Goal: Task Accomplishment & Management: Manage account settings

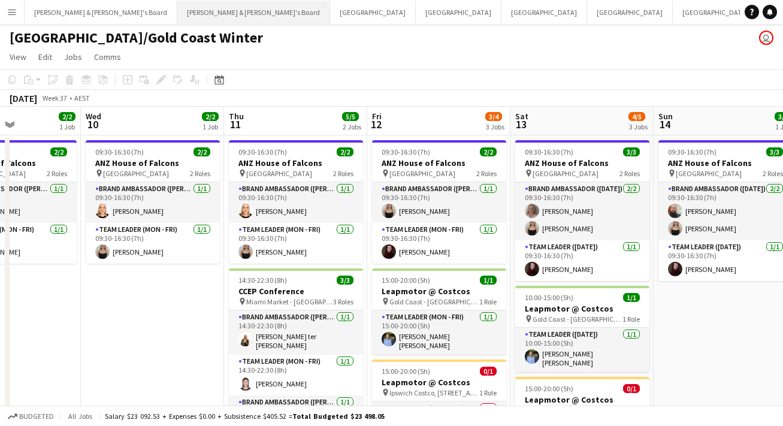
click at [177, 14] on button "[PERSON_NAME] & [PERSON_NAME]'s Board Close" at bounding box center [253, 12] width 153 height 23
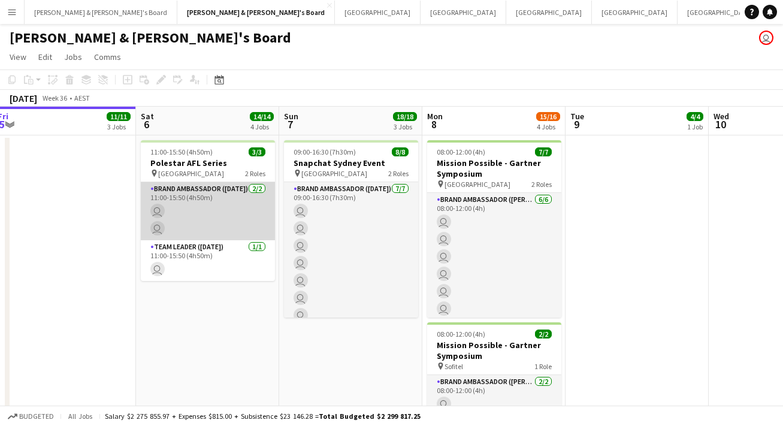
scroll to position [0, 437]
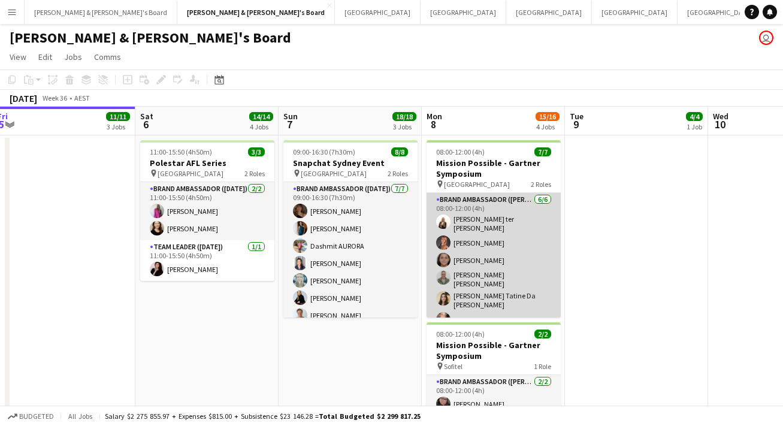
click at [511, 268] on app-card-role "Brand Ambassador ([PERSON_NAME]) [DATE] 08:00-12:00 (4h) [PERSON_NAME] ter [PER…" at bounding box center [494, 262] width 134 height 138
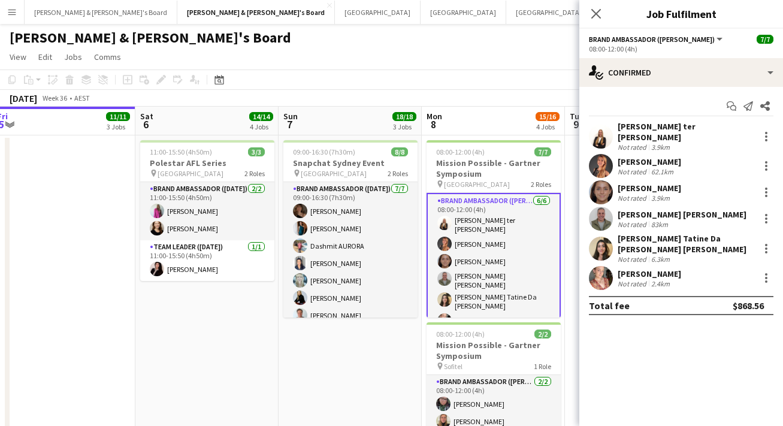
click at [605, 214] on app-user-avatar at bounding box center [601, 219] width 24 height 24
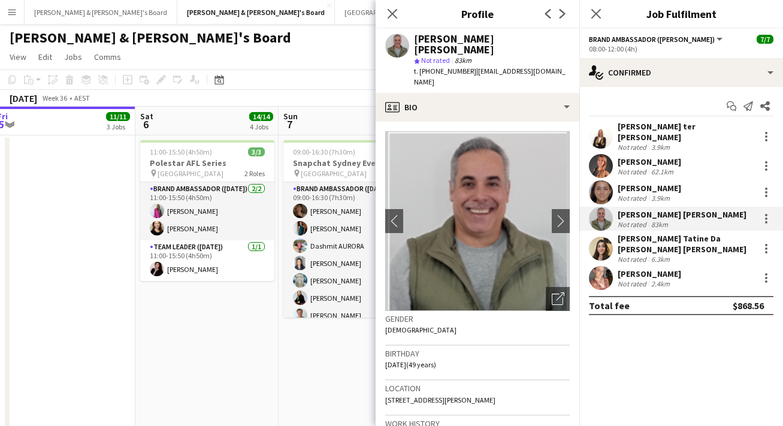
click at [603, 12] on div "Close pop-in" at bounding box center [596, 14] width 34 height 28
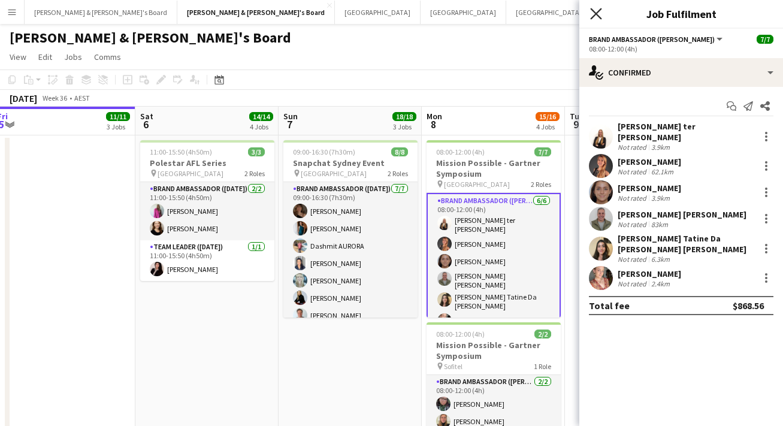
click at [595, 18] on icon "Close pop-in" at bounding box center [595, 13] width 11 height 11
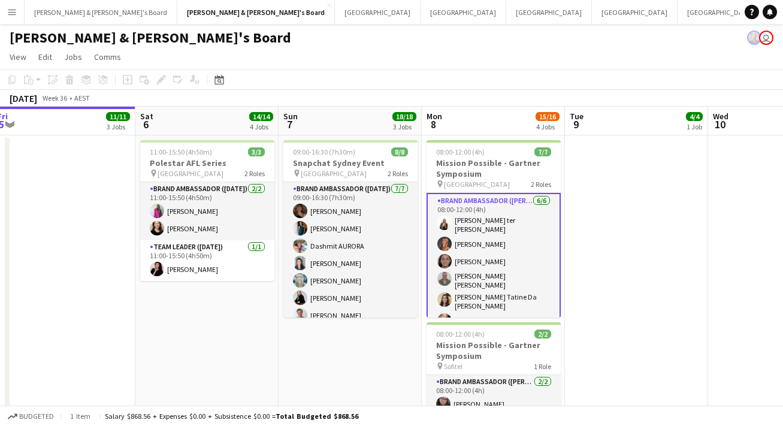
click at [16, 10] on app-icon "Menu" at bounding box center [12, 12] width 10 height 10
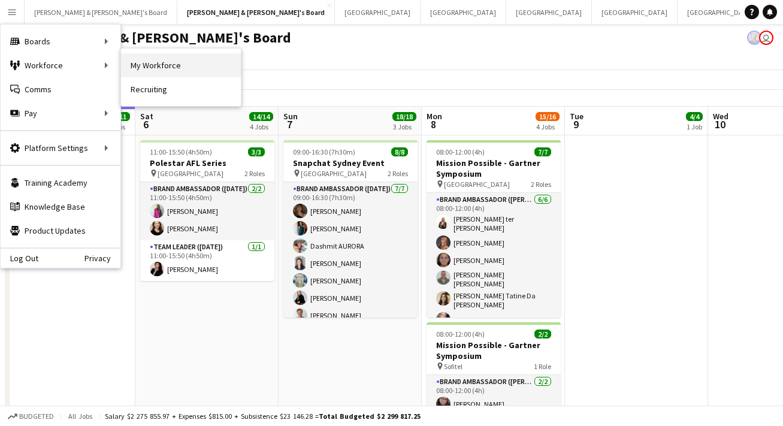
click at [155, 70] on link "My Workforce" at bounding box center [181, 65] width 120 height 24
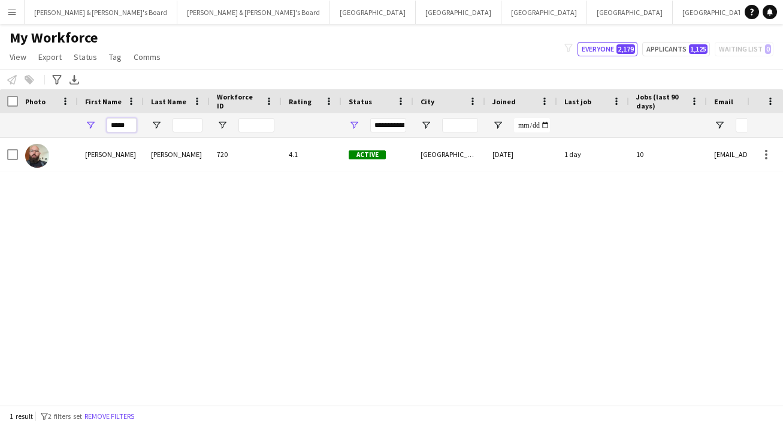
click at [127, 121] on input "*****" at bounding box center [122, 125] width 30 height 14
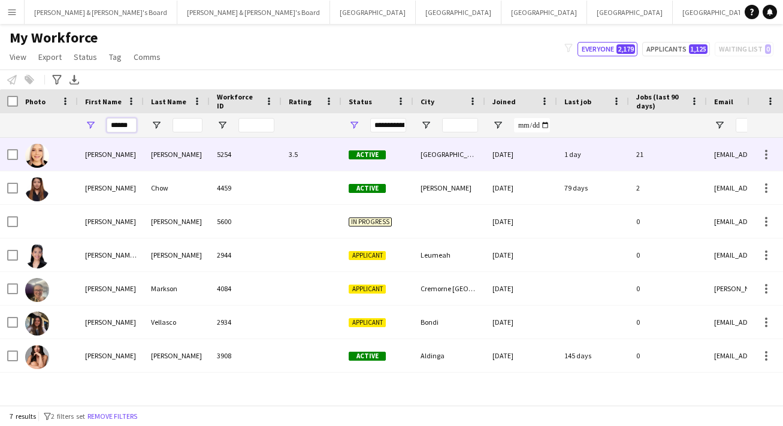
type input "******"
drag, startPoint x: 142, startPoint y: 146, endPoint x: 169, endPoint y: 152, distance: 27.8
click at [169, 152] on div "[PERSON_NAME]" at bounding box center [177, 154] width 66 height 33
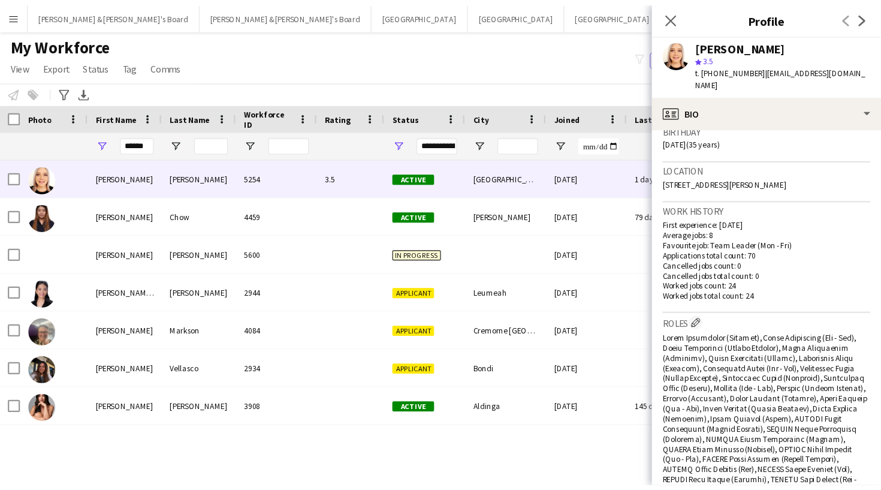
scroll to position [233, 0]
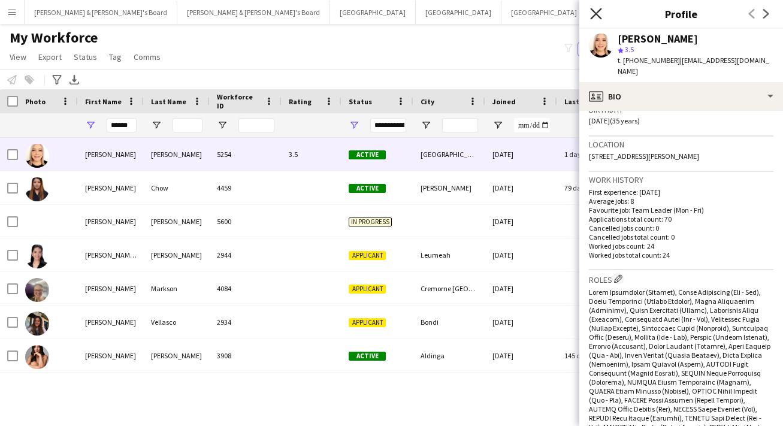
click at [596, 17] on icon "Close pop-in" at bounding box center [595, 13] width 11 height 11
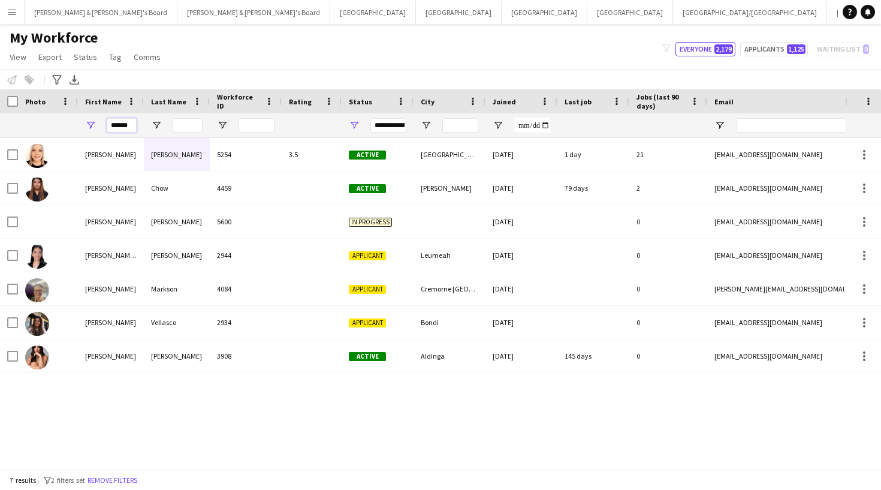
click at [125, 126] on input "******" at bounding box center [122, 125] width 30 height 14
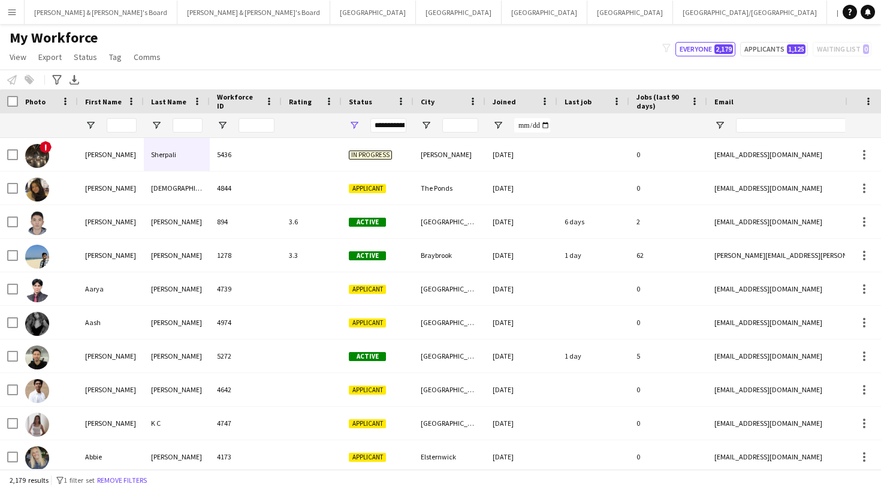
click at [9, 17] on button "Menu" at bounding box center [12, 12] width 24 height 24
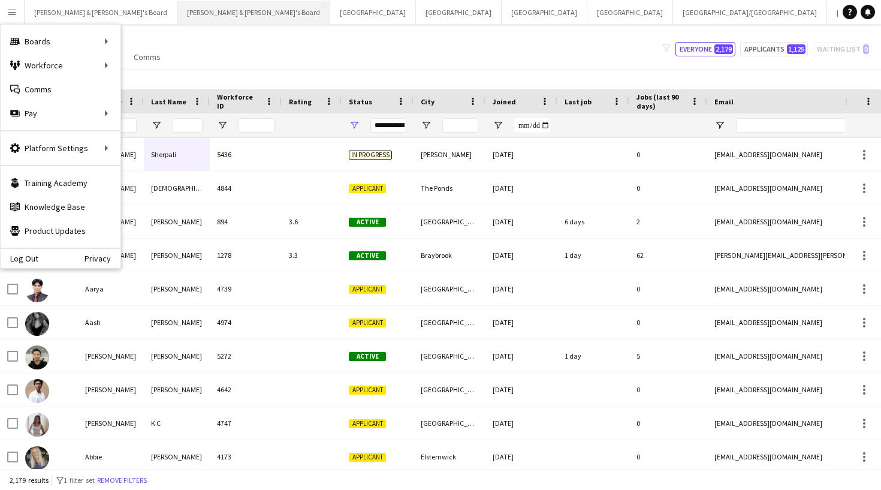
click at [177, 17] on button "[PERSON_NAME] & [PERSON_NAME]'s Board Close" at bounding box center [253, 12] width 153 height 23
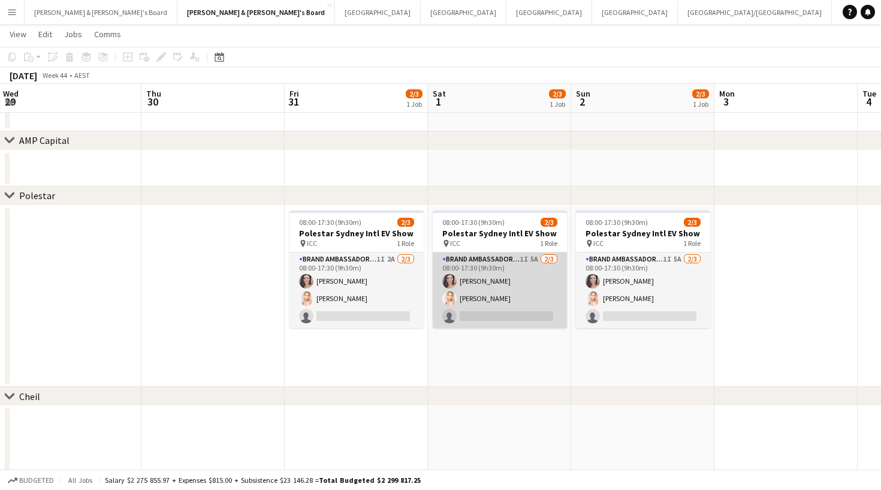
scroll to position [0, 579]
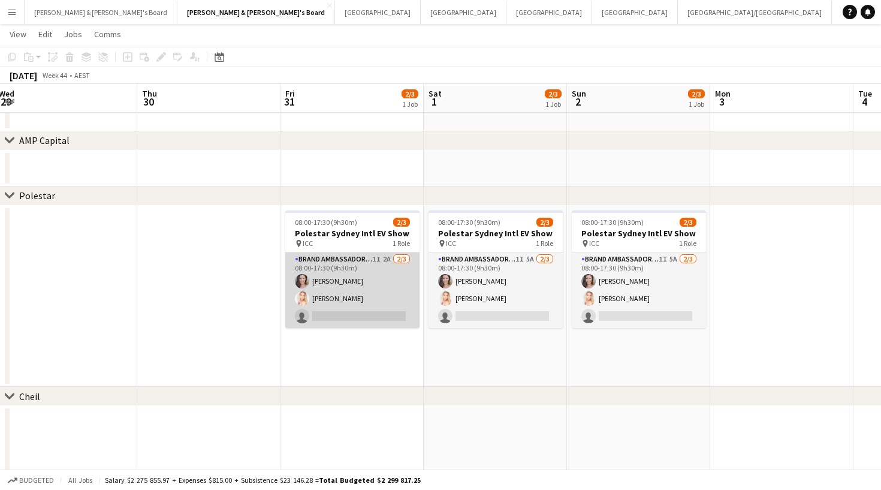
click at [346, 260] on app-card-role "Brand Ambassador (Mon - Fri) 1I 2A [DATE] 08:00-17:30 (9h30m) [PERSON_NAME] [PE…" at bounding box center [352, 289] width 134 height 75
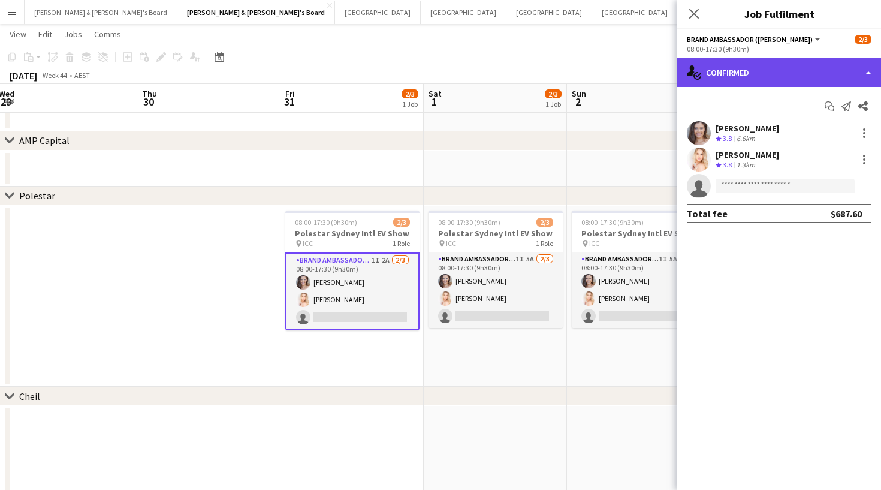
click at [778, 66] on div "single-neutral-actions-check-2 Confirmed" at bounding box center [779, 72] width 204 height 29
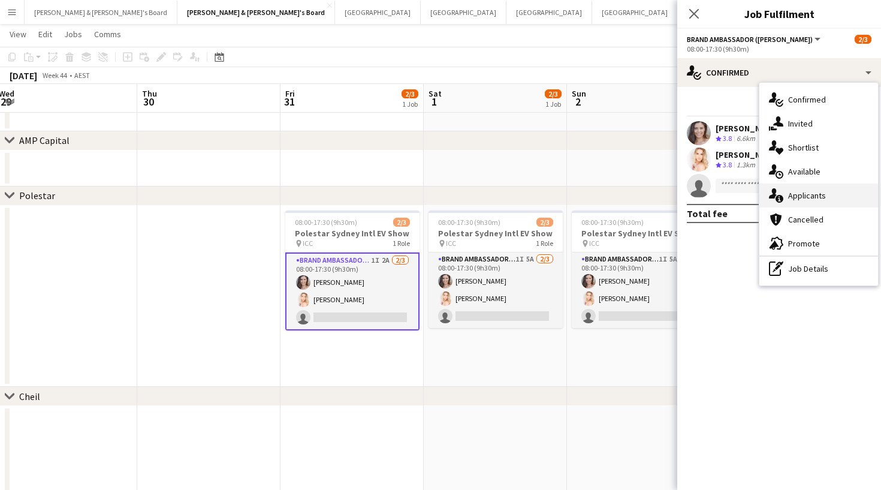
click at [783, 192] on span "Applicants" at bounding box center [807, 195] width 38 height 11
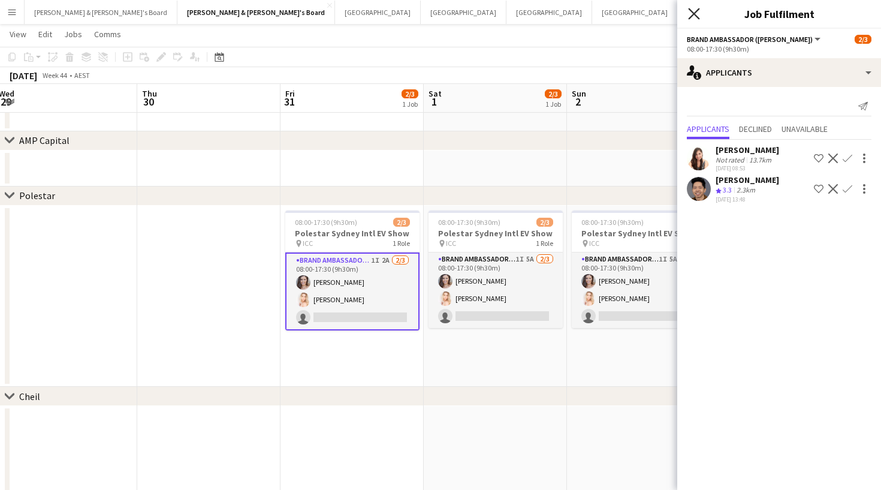
click at [699, 12] on icon "Close pop-in" at bounding box center [693, 13] width 11 height 11
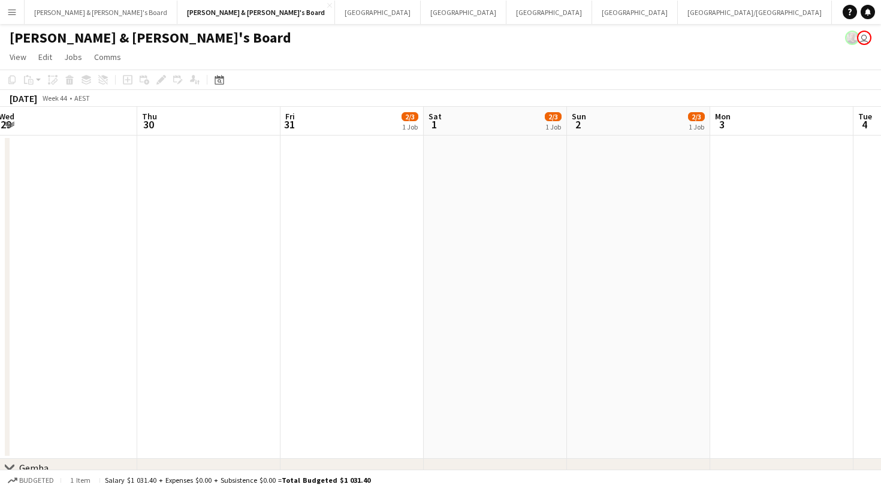
scroll to position [0, 469]
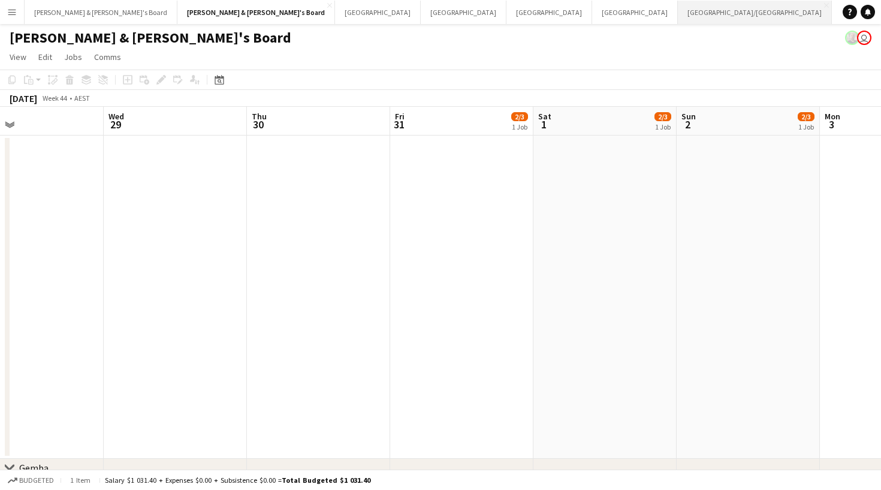
click at [678, 20] on button "[GEOGRAPHIC_DATA]/[GEOGRAPHIC_DATA] Close" at bounding box center [755, 12] width 154 height 23
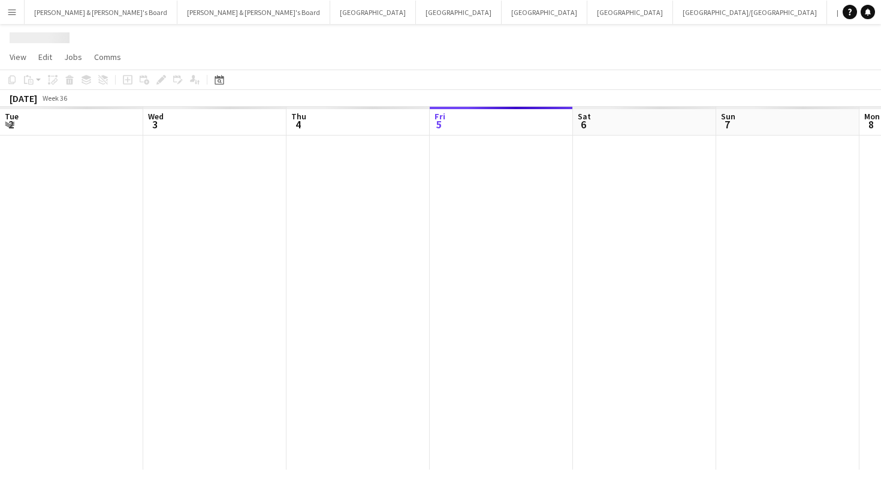
scroll to position [0, 286]
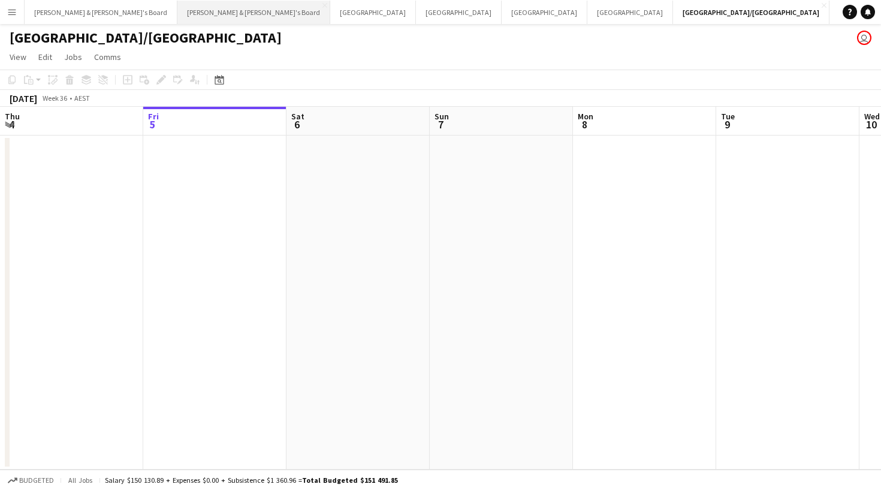
click at [177, 12] on button "[PERSON_NAME] & [PERSON_NAME]'s Board Close" at bounding box center [253, 12] width 153 height 23
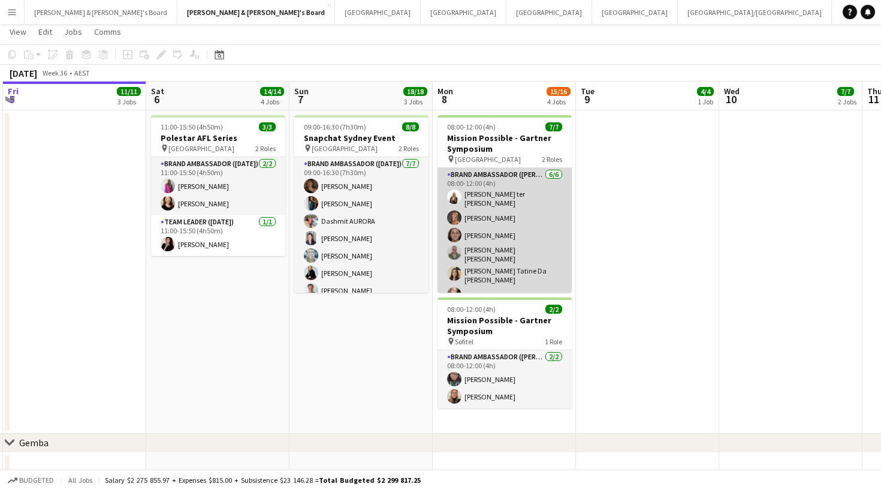
click at [499, 202] on app-card-role "Brand Ambassador ([PERSON_NAME]) [DATE] 08:00-12:00 (4h) [PERSON_NAME] ter [PER…" at bounding box center [504, 237] width 134 height 138
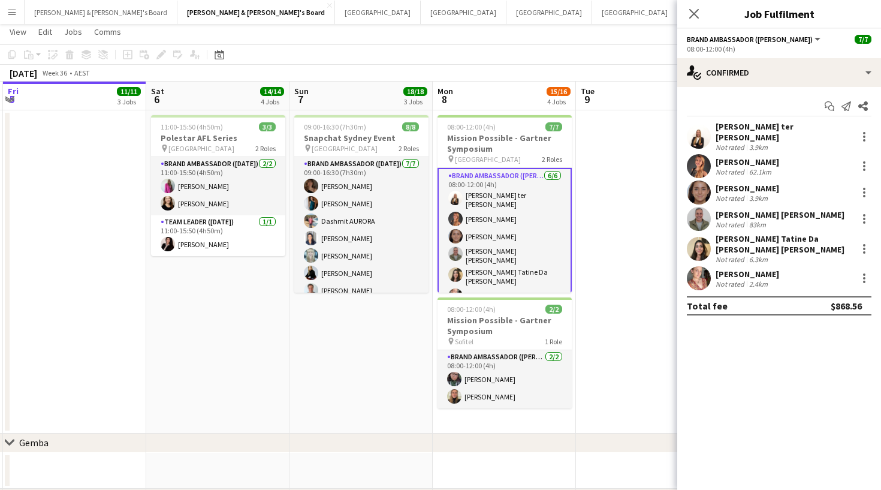
click at [703, 134] on app-user-avatar at bounding box center [699, 137] width 24 height 24
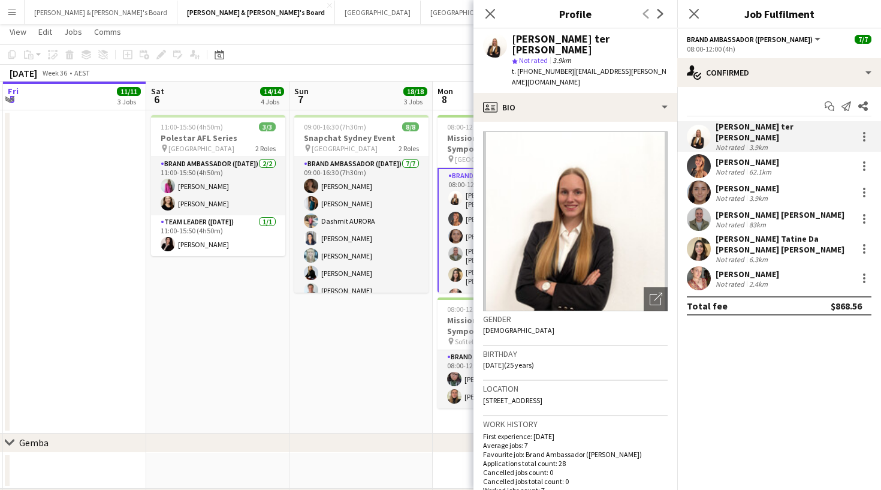
click at [427, 323] on app-date-cell "09:00-16:30 (7h30m) 8/8 Snapchat Sydney Event pin Pitt St Mall 2 Roles Brand Am…" at bounding box center [360, 271] width 143 height 323
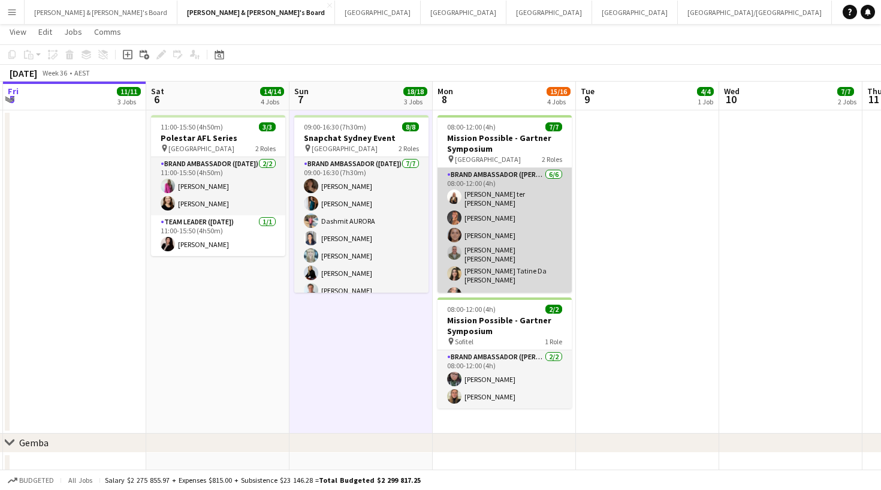
click at [504, 229] on app-card-role "Brand Ambassador ([PERSON_NAME]) [DATE] 08:00-12:00 (4h) [PERSON_NAME] ter [PER…" at bounding box center [504, 237] width 134 height 138
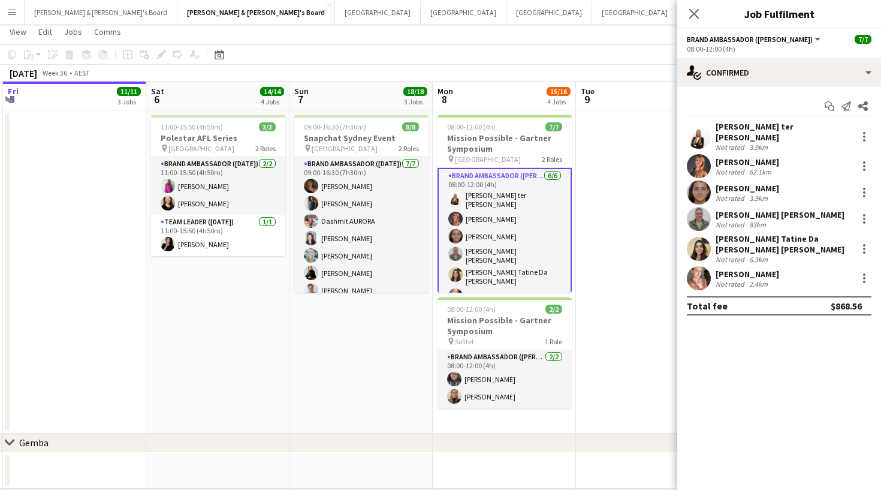
click at [694, 159] on app-user-avatar at bounding box center [699, 166] width 24 height 24
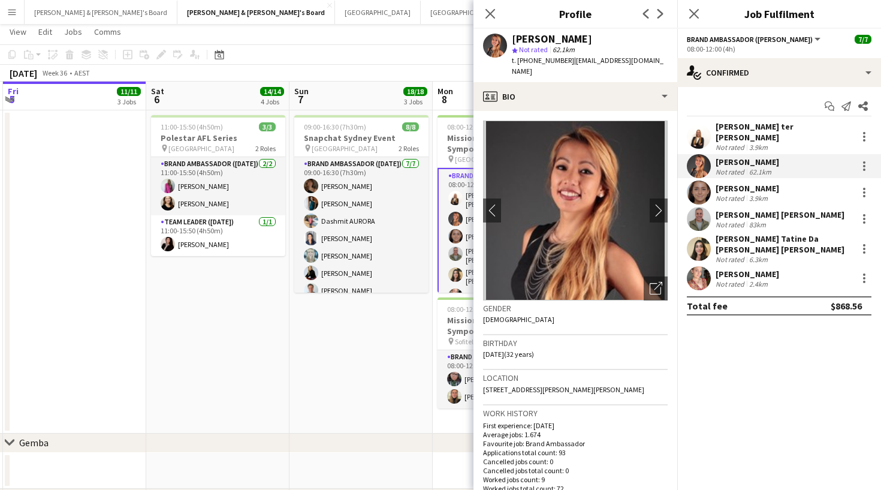
scroll to position [11, 0]
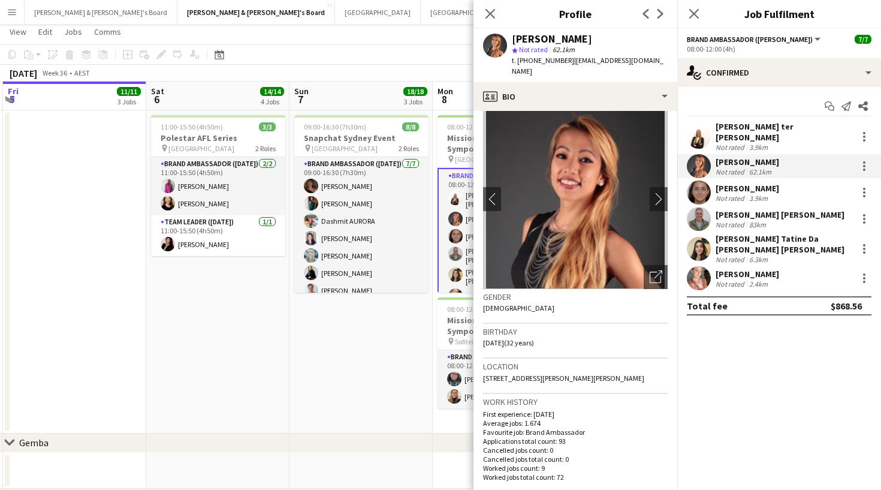
click at [753, 129] on div "[PERSON_NAME] ter [PERSON_NAME]" at bounding box center [783, 132] width 137 height 22
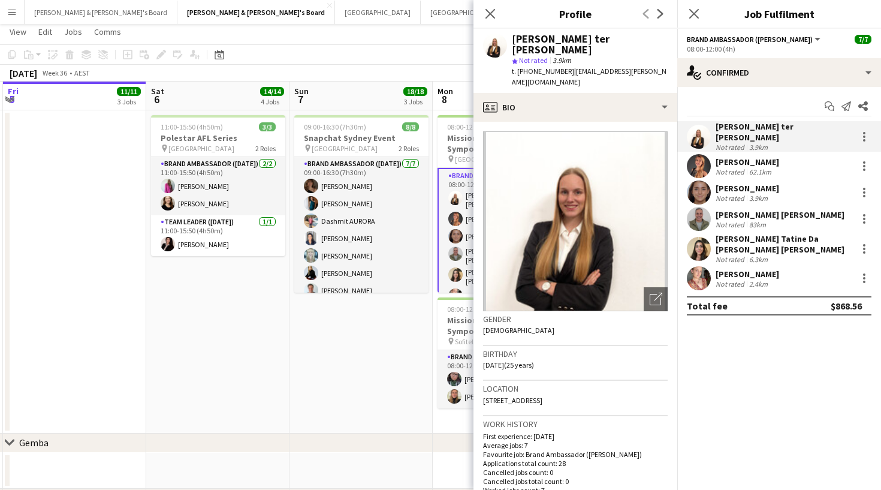
click at [760, 156] on div "[PERSON_NAME]" at bounding box center [747, 161] width 64 height 11
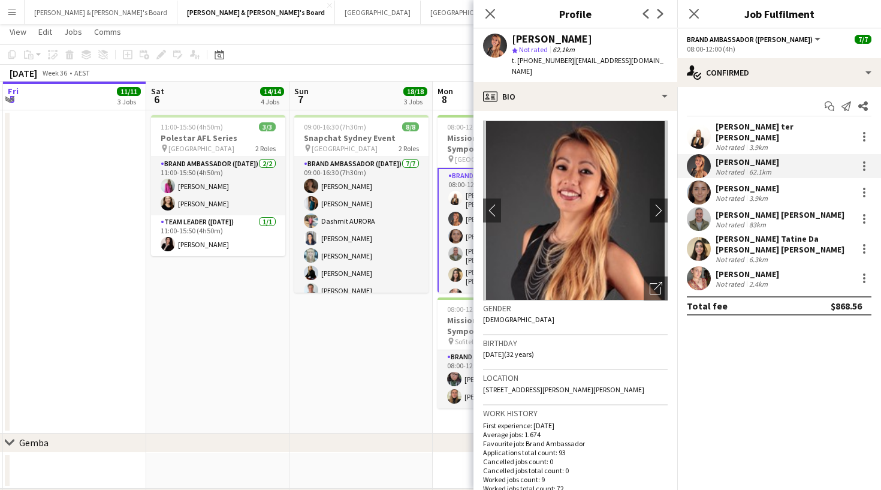
click at [756, 183] on div "[PERSON_NAME]" at bounding box center [747, 188] width 64 height 11
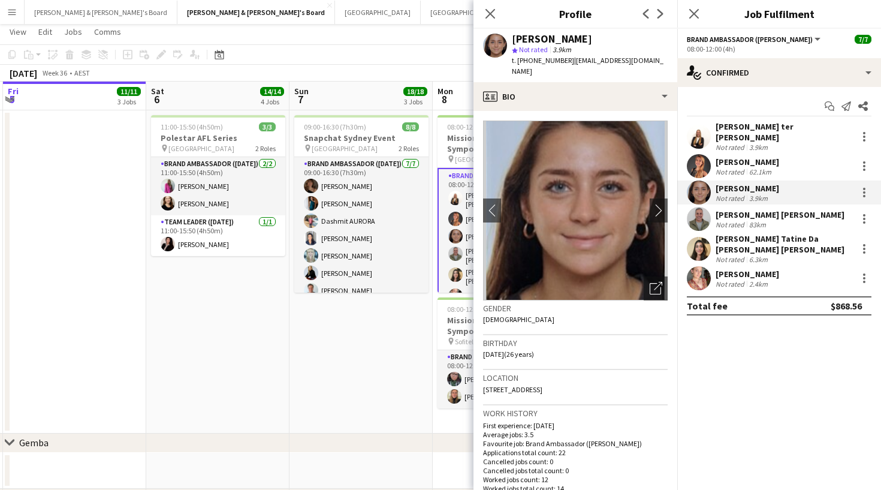
drag, startPoint x: 529, startPoint y: 61, endPoint x: 567, endPoint y: 61, distance: 37.8
click at [567, 61] on div "t. [PHONE_NUMBER] | [EMAIL_ADDRESS][DOMAIN_NAME]" at bounding box center [590, 66] width 156 height 22
click at [756, 220] on div "83km" at bounding box center [758, 224] width 22 height 9
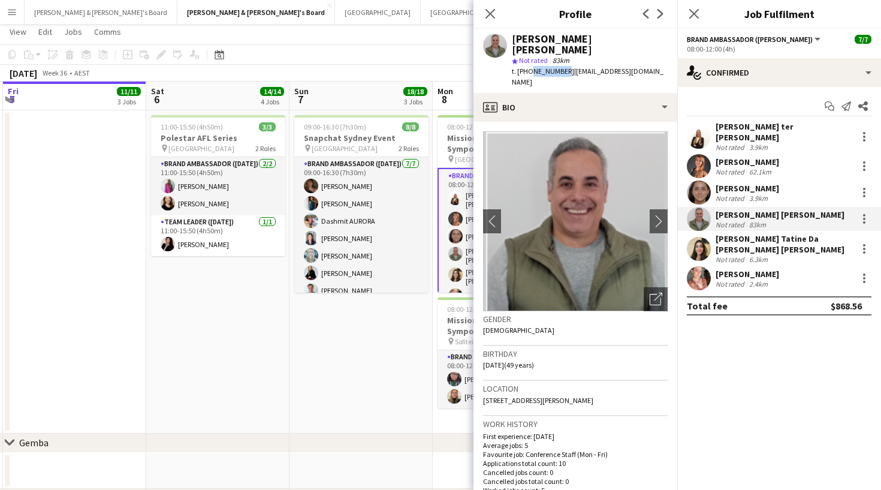
drag, startPoint x: 527, startPoint y: 62, endPoint x: 560, endPoint y: 62, distance: 33.0
click at [560, 67] on span "t. [PHONE_NUMBER]" at bounding box center [543, 71] width 62 height 9
click at [735, 237] on div "[PERSON_NAME] Tatine Da [PERSON_NAME] [PERSON_NAME]" at bounding box center [783, 244] width 137 height 22
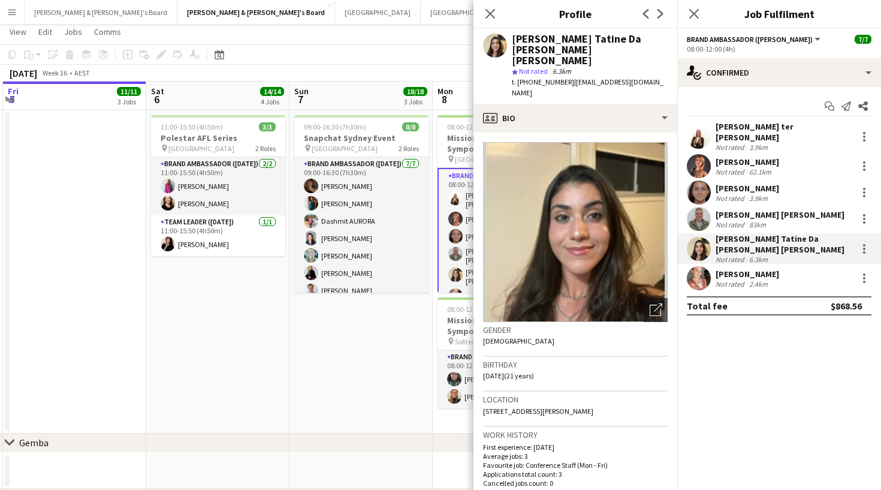
click at [716, 268] on div "[PERSON_NAME]" at bounding box center [747, 273] width 64 height 11
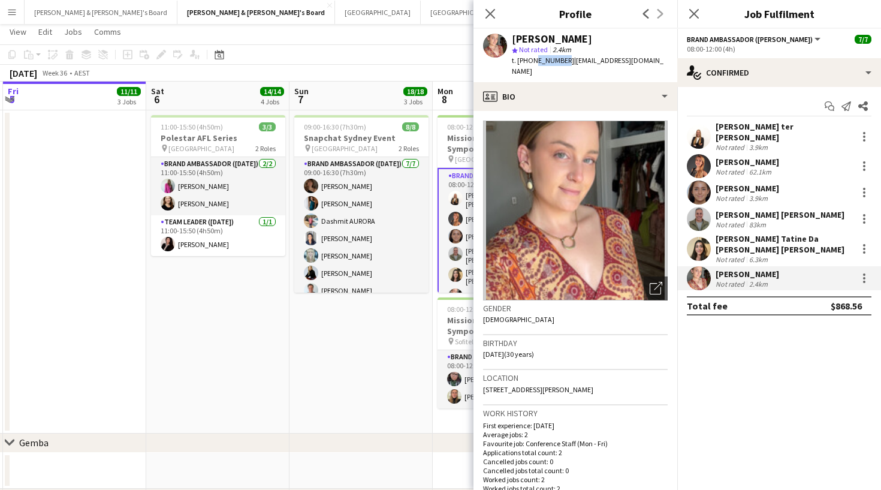
drag, startPoint x: 531, startPoint y: 63, endPoint x: 562, endPoint y: 63, distance: 31.2
click at [562, 63] on span "t. [PHONE_NUMBER]" at bounding box center [543, 60] width 62 height 9
click at [460, 280] on app-user-avatar at bounding box center [454, 287] width 14 height 14
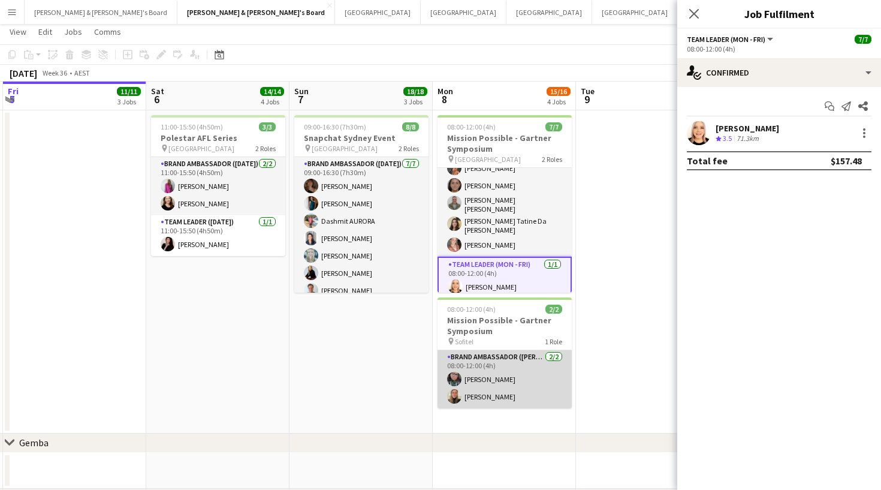
click at [478, 381] on app-card-role "Brand Ambassador (Mon - Fri) [DATE] 08:00-12:00 (4h) [PERSON_NAME] [PERSON_NAME]" at bounding box center [504, 379] width 134 height 58
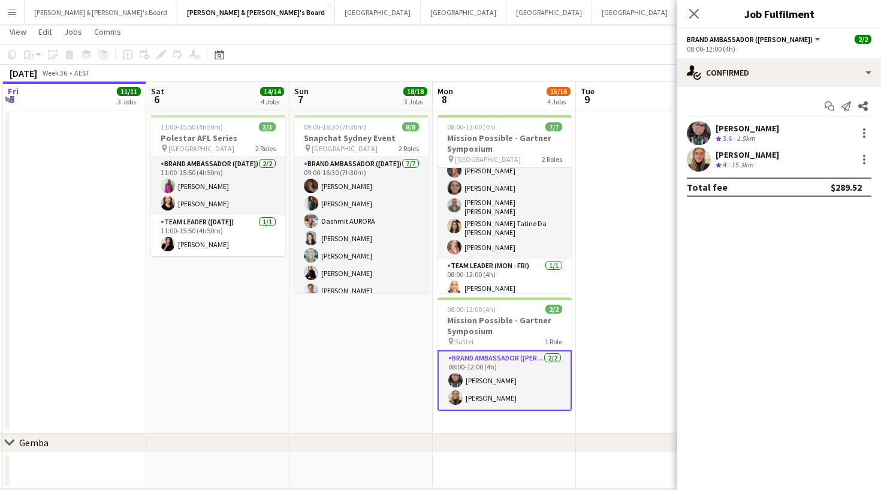
click at [758, 126] on div "[PERSON_NAME]" at bounding box center [747, 128] width 64 height 11
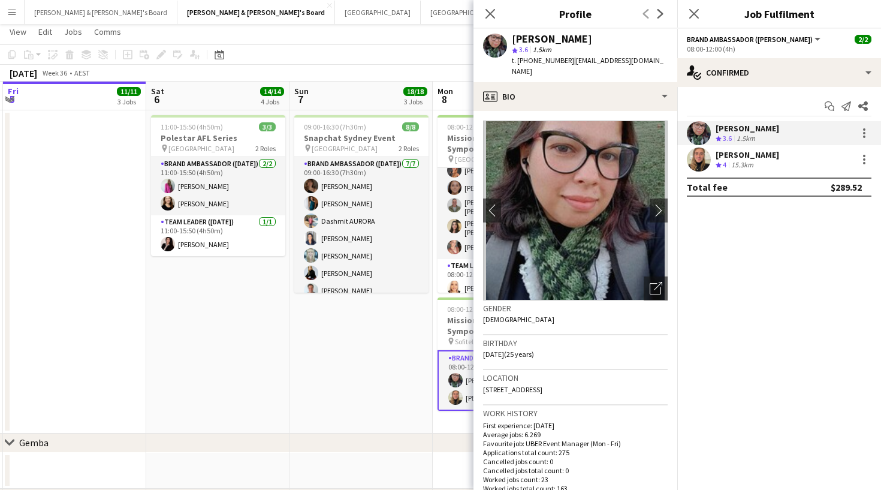
click at [763, 159] on div "[PERSON_NAME]" at bounding box center [747, 154] width 64 height 11
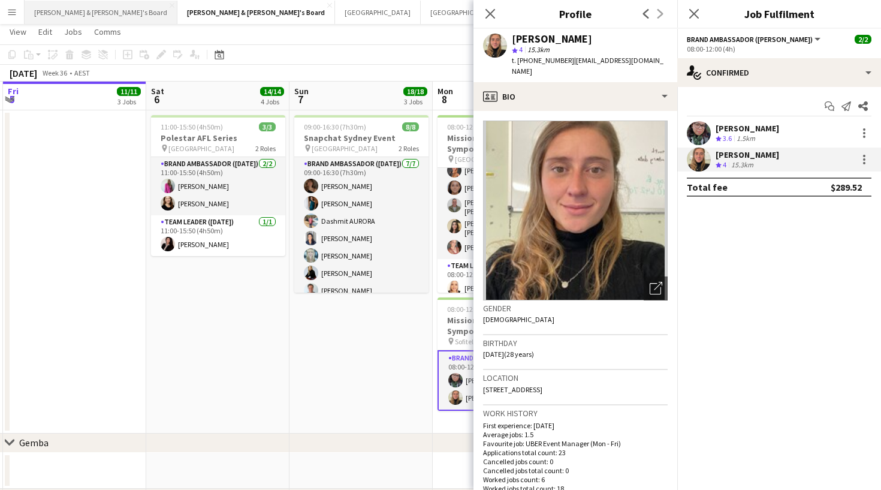
click at [81, 14] on button "[PERSON_NAME] & [PERSON_NAME]'s Board Close" at bounding box center [101, 12] width 153 height 23
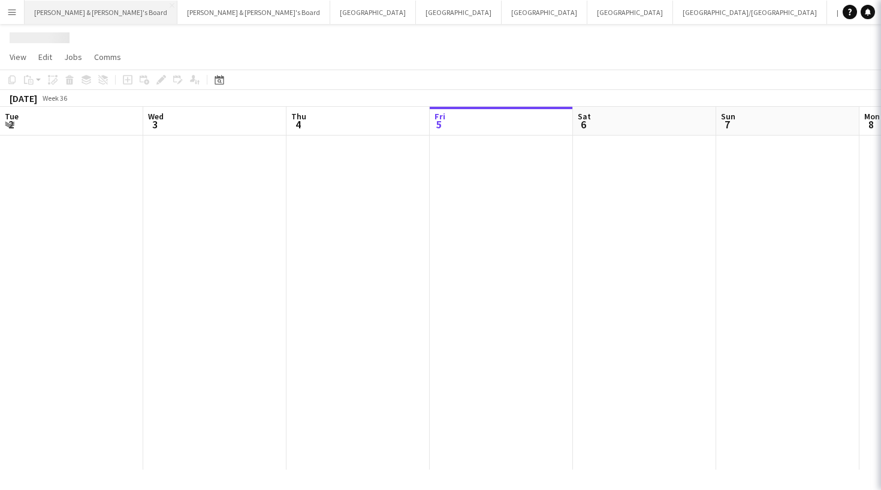
scroll to position [0, 286]
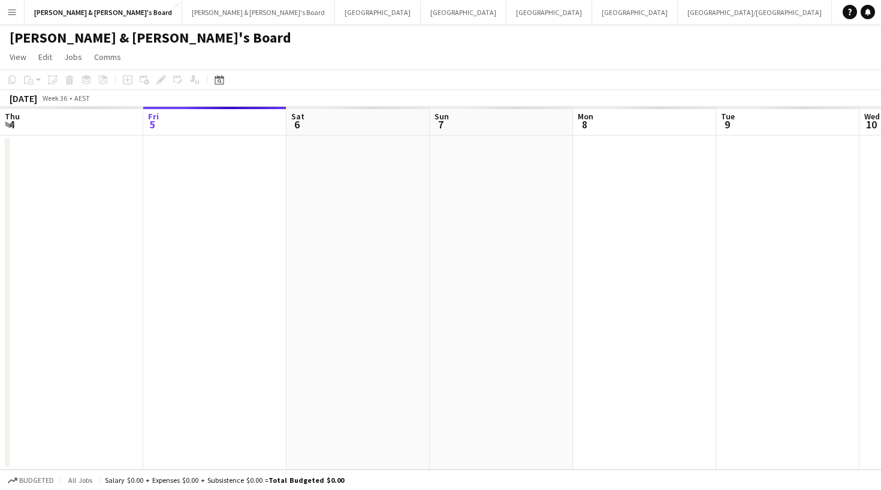
click at [5, 14] on button "Menu" at bounding box center [12, 12] width 24 height 24
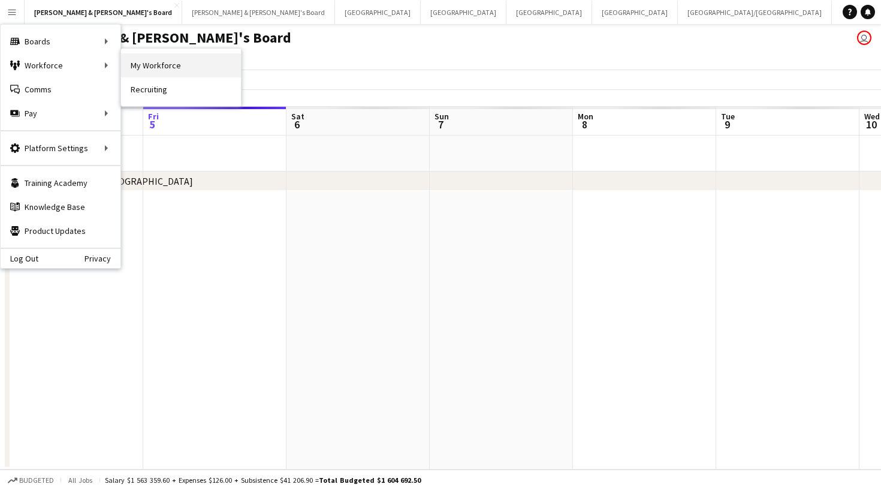
click at [138, 71] on link "My Workforce" at bounding box center [181, 65] width 120 height 24
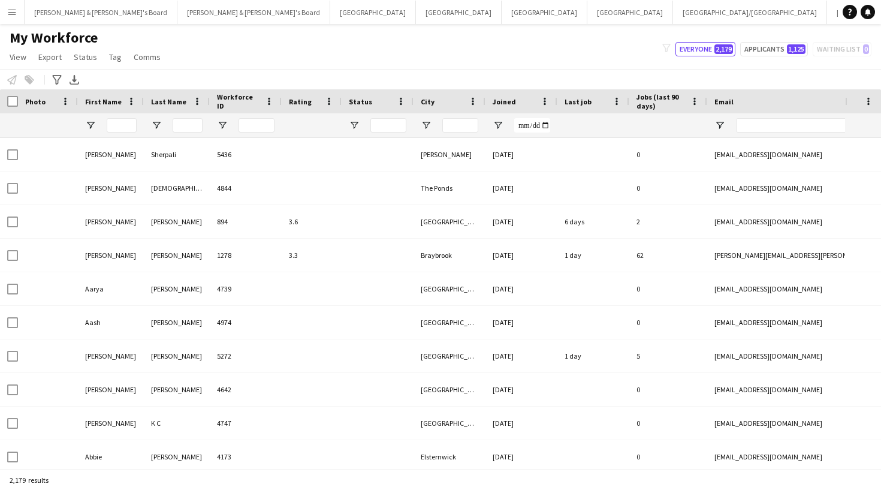
type input "**********"
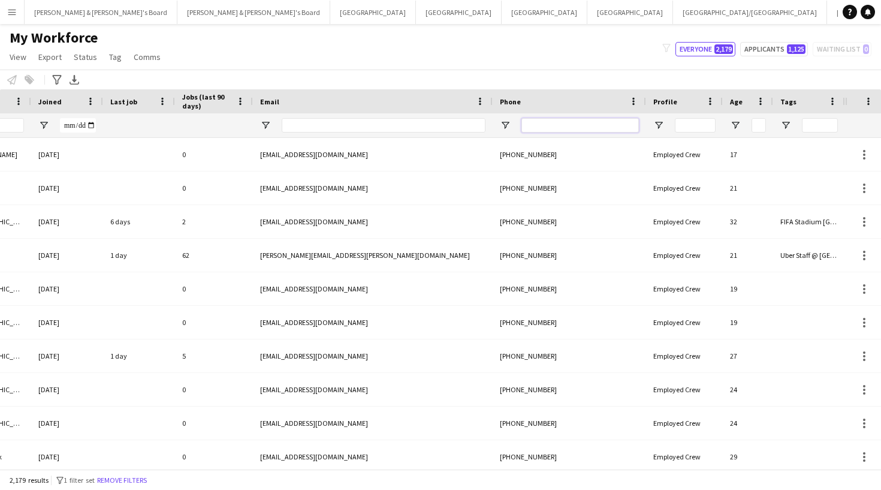
click at [588, 127] on input "Phone Filter Input" at bounding box center [579, 125] width 117 height 14
type input "*****"
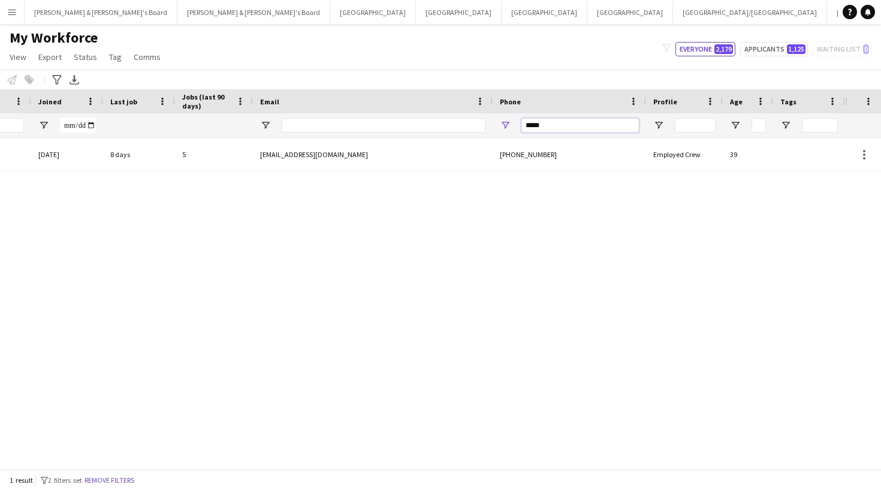
click at [557, 118] on input "*****" at bounding box center [579, 125] width 117 height 14
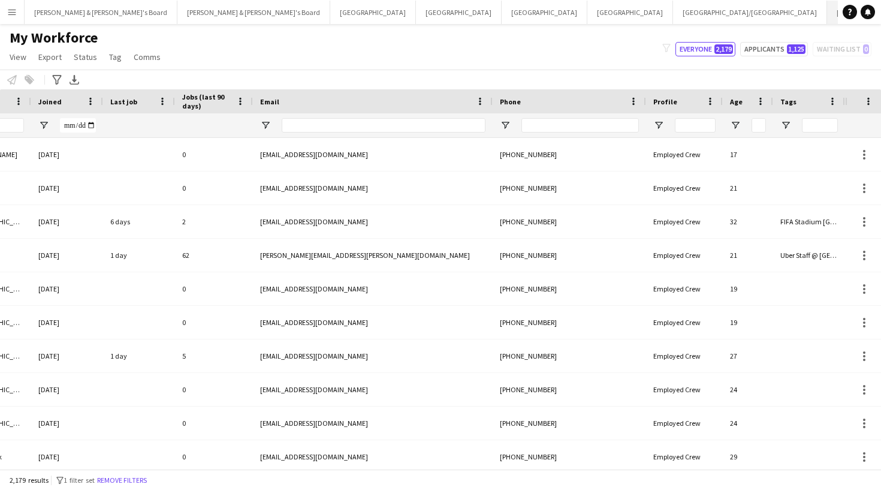
click at [783, 11] on button "[GEOGRAPHIC_DATA]/[GEOGRAPHIC_DATA] Winter Close" at bounding box center [898, 12] width 142 height 23
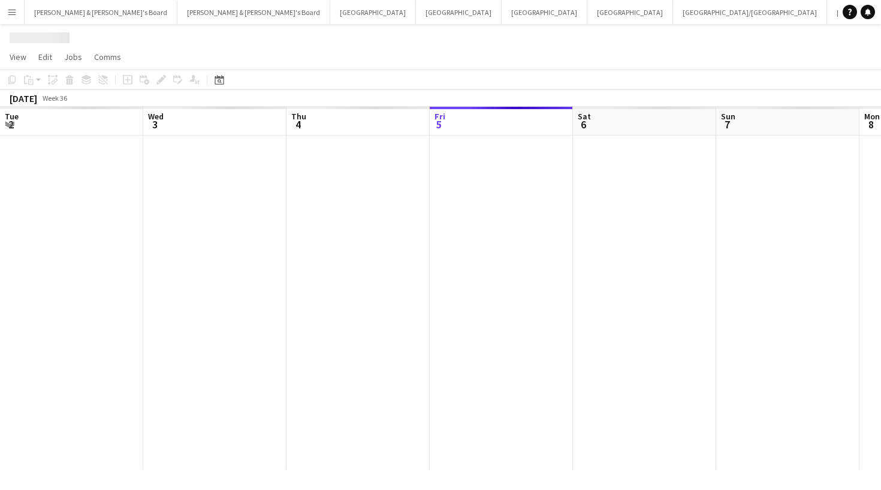
scroll to position [0, 286]
click at [214, 80] on div "Date picker" at bounding box center [219, 80] width 14 height 14
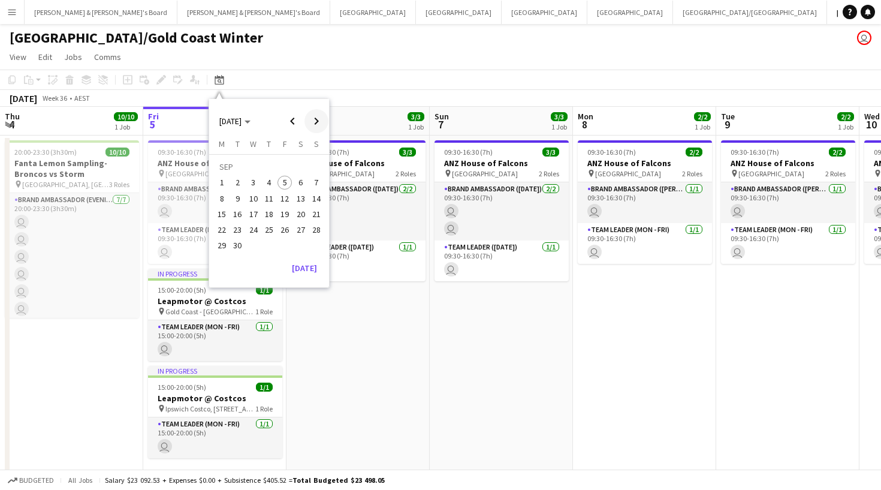
click at [315, 116] on span "Next month" at bounding box center [316, 121] width 24 height 24
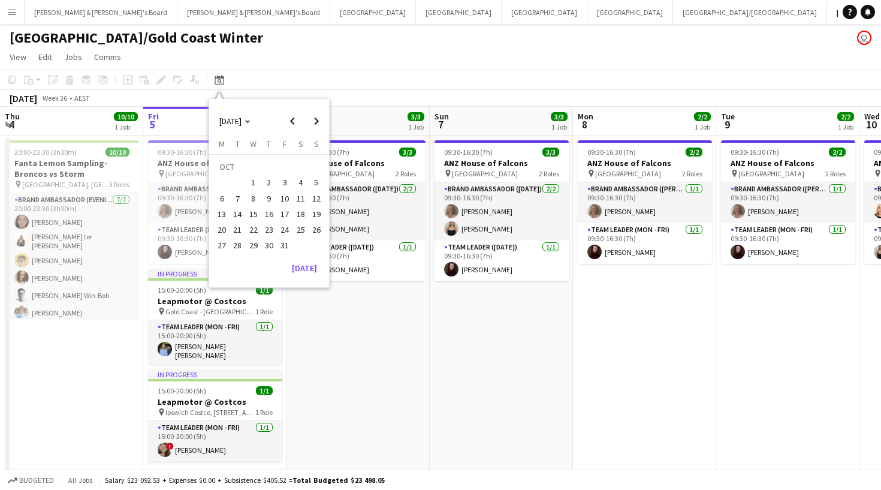
click at [237, 213] on span "14" at bounding box center [238, 214] width 14 height 14
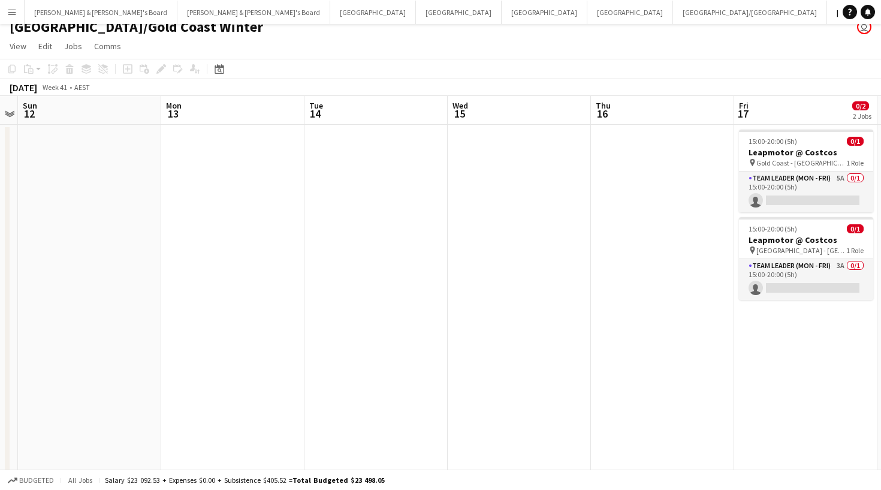
scroll to position [0, 0]
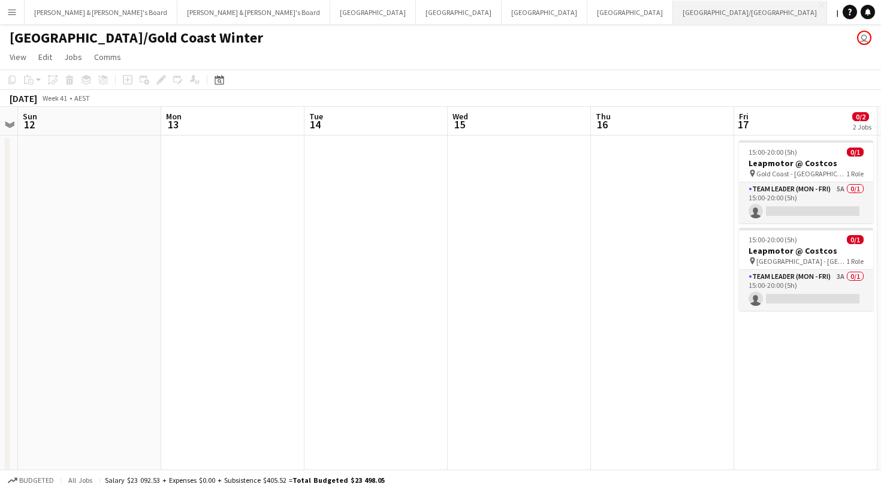
click at [673, 18] on button "[GEOGRAPHIC_DATA]/[GEOGRAPHIC_DATA] Close" at bounding box center [750, 12] width 154 height 23
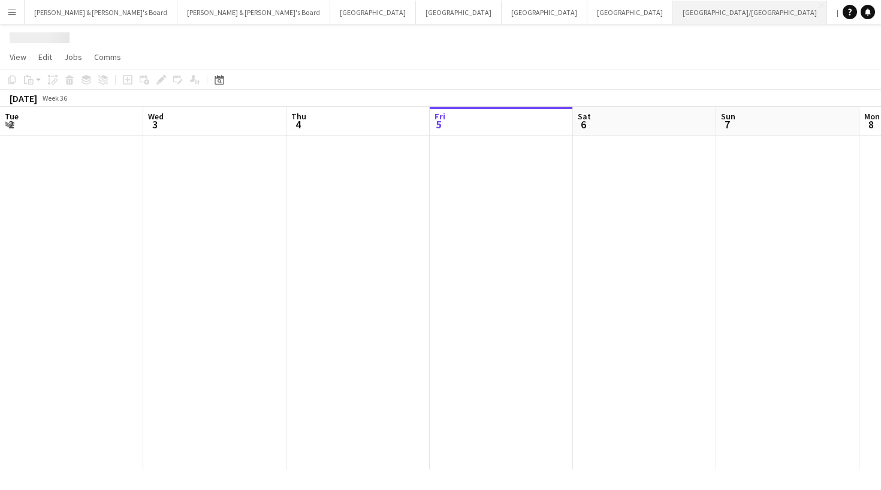
scroll to position [0, 286]
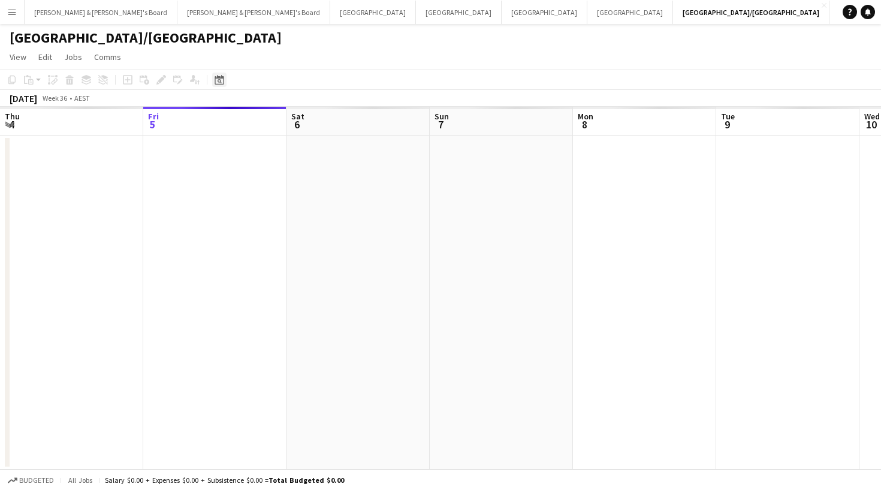
click at [219, 82] on icon at bounding box center [220, 81] width 4 height 4
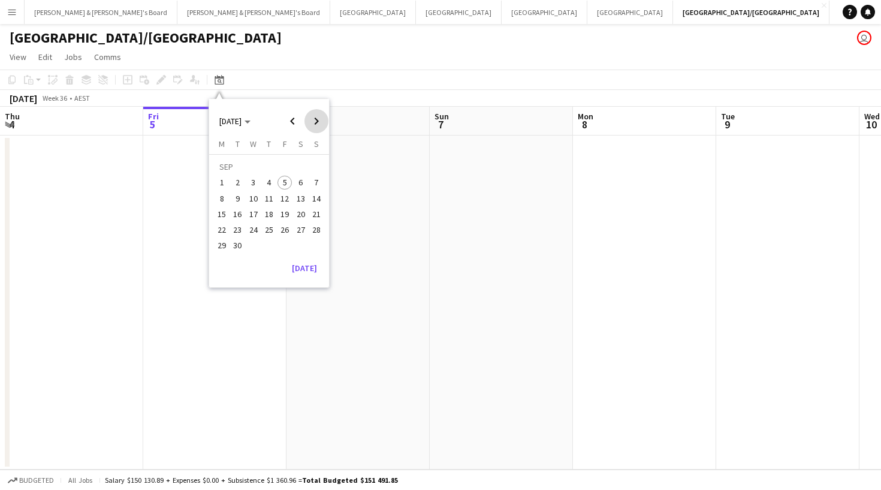
click at [322, 114] on span "Next month" at bounding box center [316, 121] width 24 height 24
click at [240, 214] on span "14" at bounding box center [238, 214] width 14 height 14
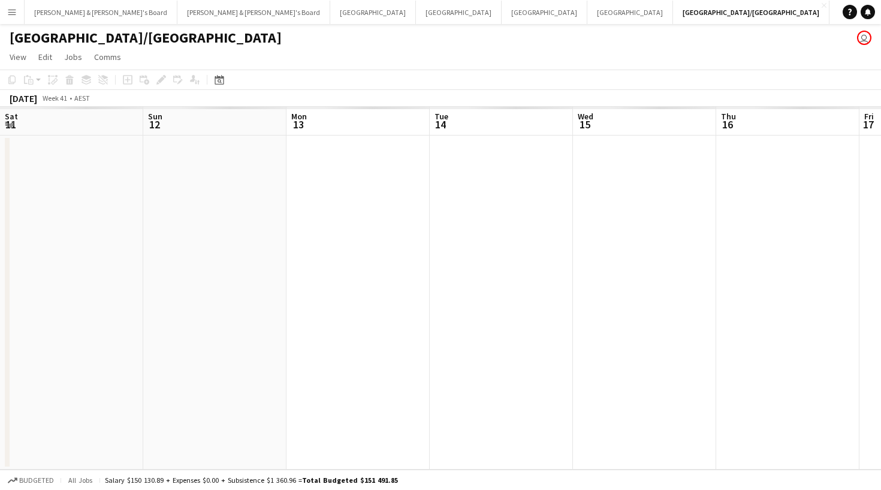
scroll to position [0, 412]
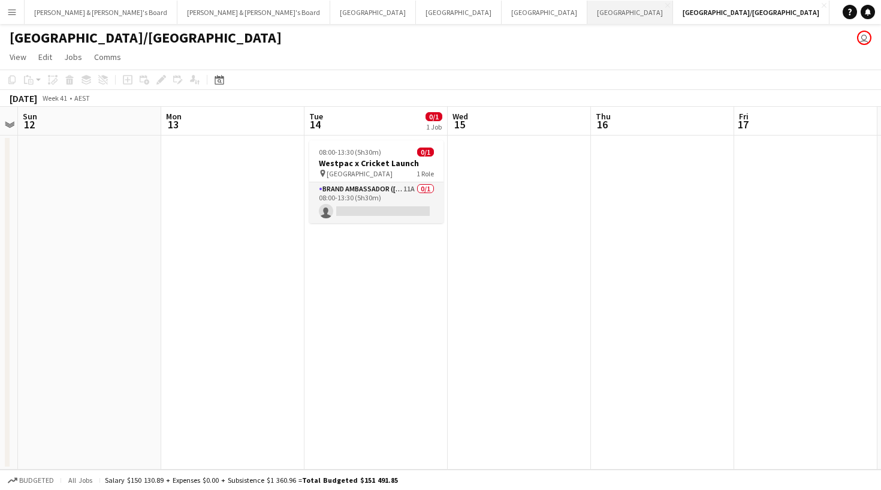
click at [587, 16] on button "Melbourne Close" at bounding box center [630, 12] width 86 height 23
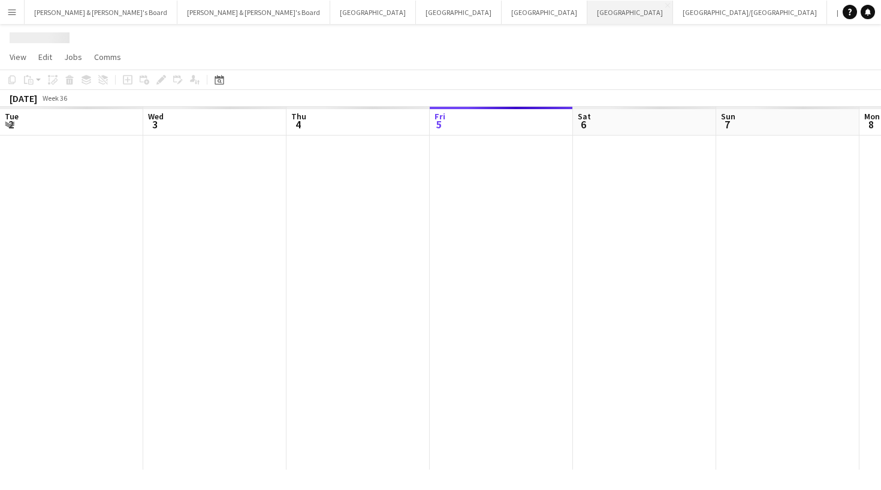
scroll to position [0, 286]
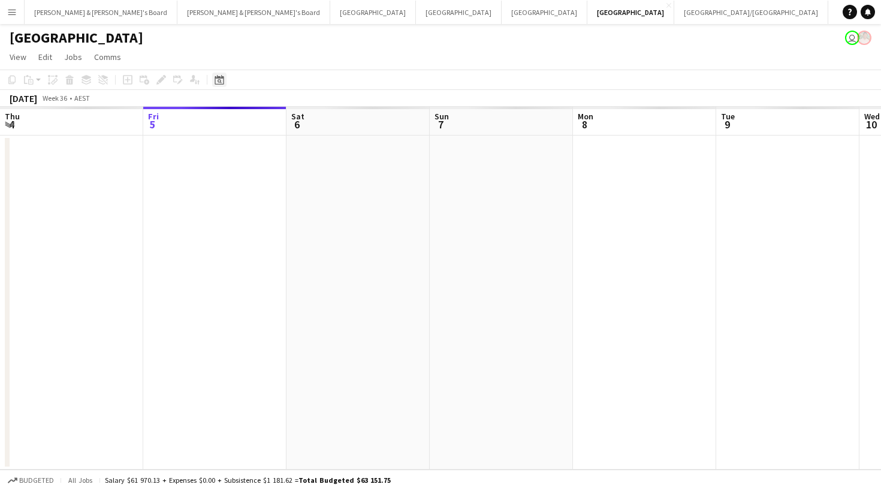
click at [218, 78] on icon at bounding box center [219, 80] width 9 height 10
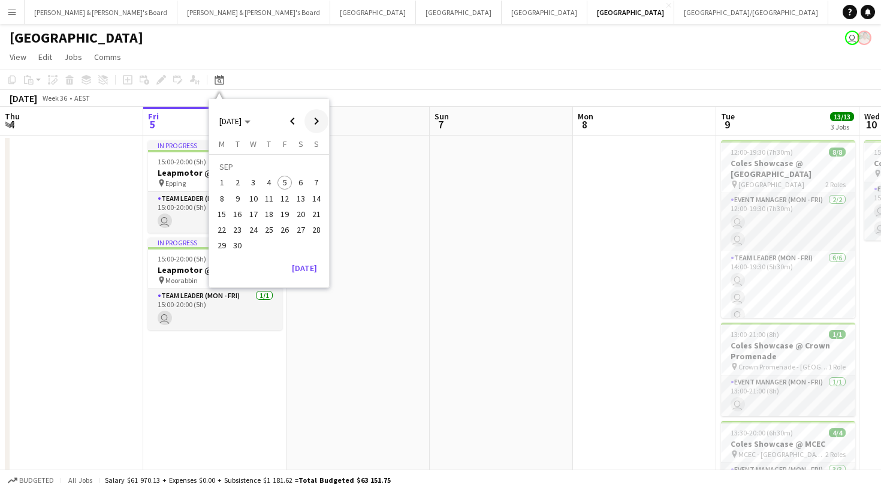
click at [320, 120] on span "Next month" at bounding box center [316, 121] width 24 height 24
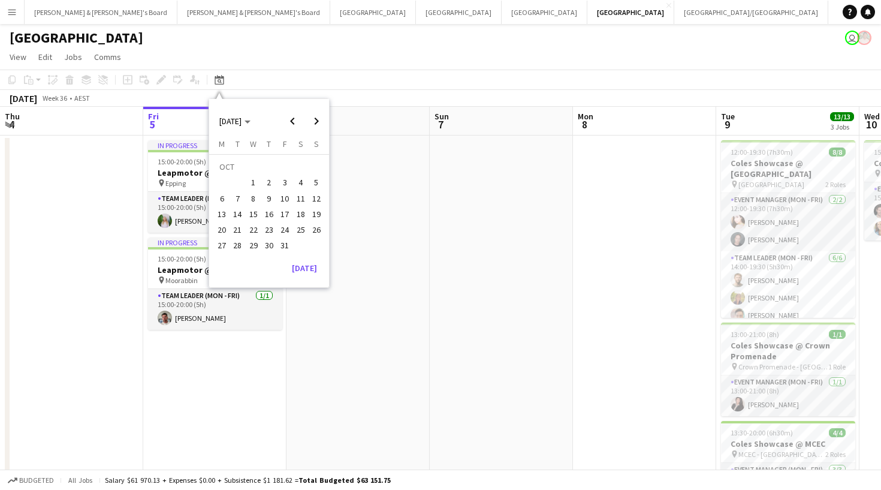
click at [238, 218] on span "14" at bounding box center [238, 214] width 14 height 14
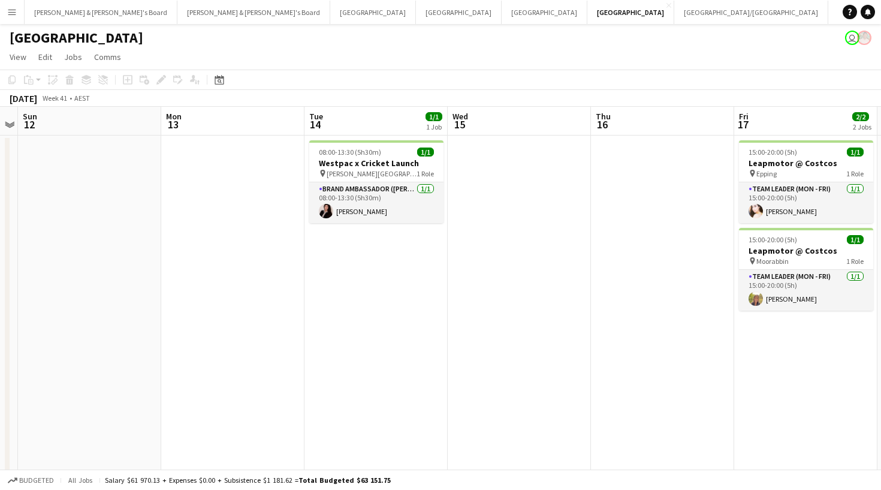
click at [13, 13] on app-icon "Menu" at bounding box center [12, 12] width 10 height 10
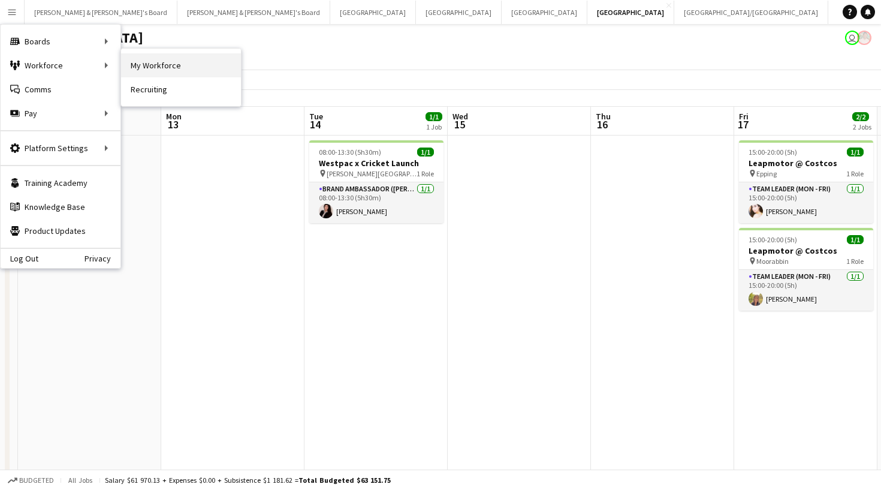
click at [134, 71] on link "My Workforce" at bounding box center [181, 65] width 120 height 24
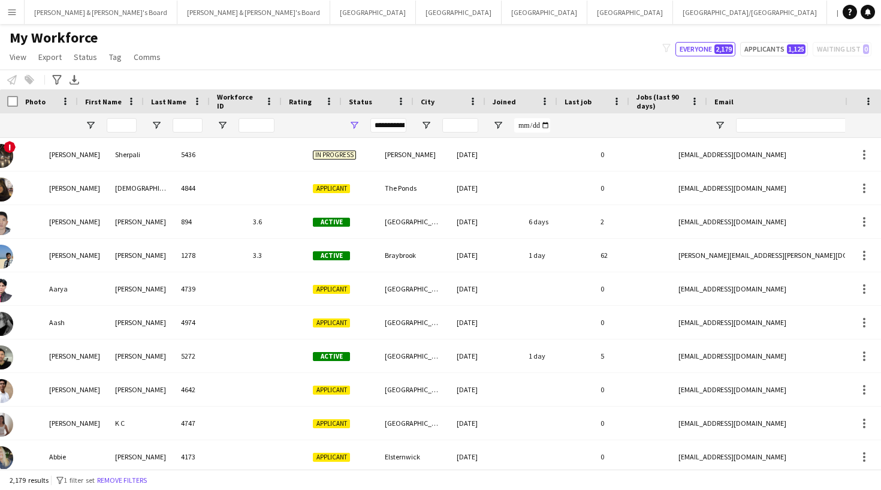
scroll to position [0, -11]
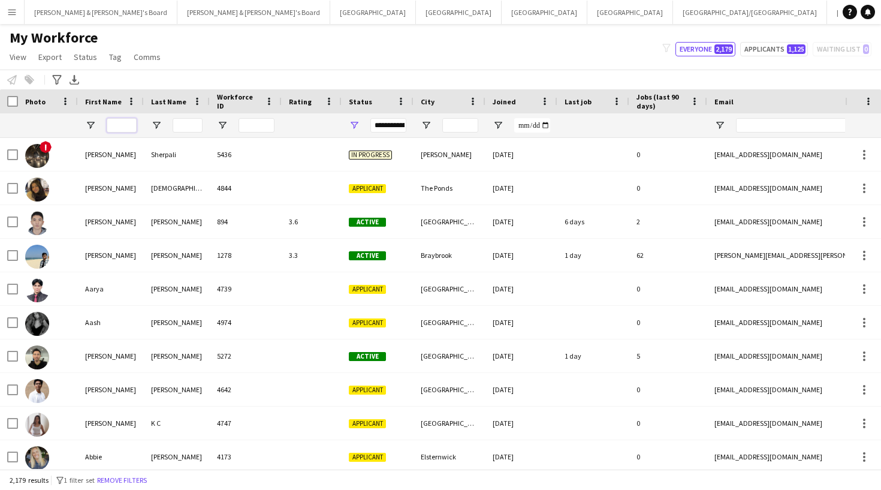
click at [122, 122] on input "First Name Filter Input" at bounding box center [122, 125] width 30 height 14
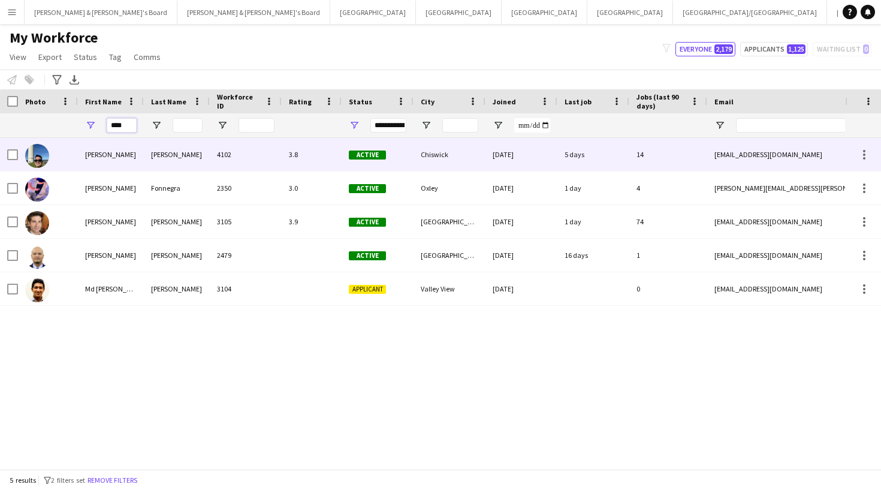
type input "****"
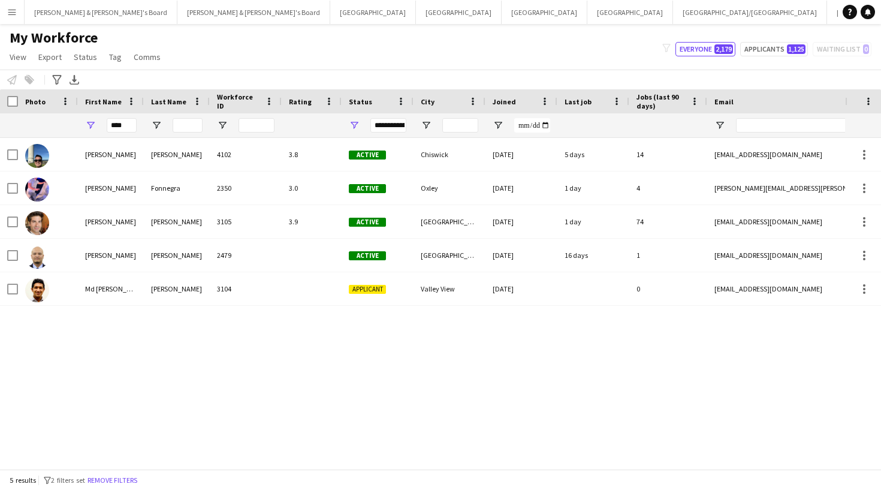
drag, startPoint x: 119, startPoint y: 145, endPoint x: 219, endPoint y: 225, distance: 128.8
click at [219, 225] on div "3105" at bounding box center [246, 221] width 72 height 33
click at [152, 226] on div "[PERSON_NAME]" at bounding box center [177, 221] width 66 height 33
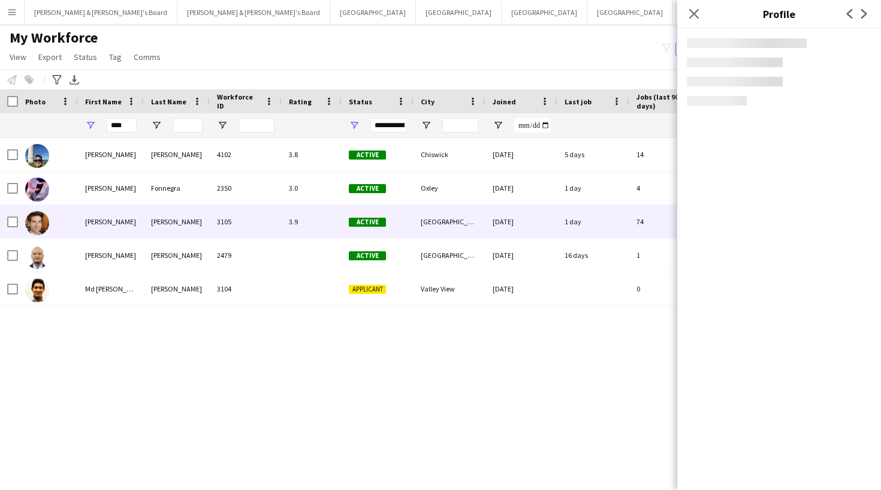
click at [152, 226] on div "[PERSON_NAME]" at bounding box center [177, 221] width 66 height 33
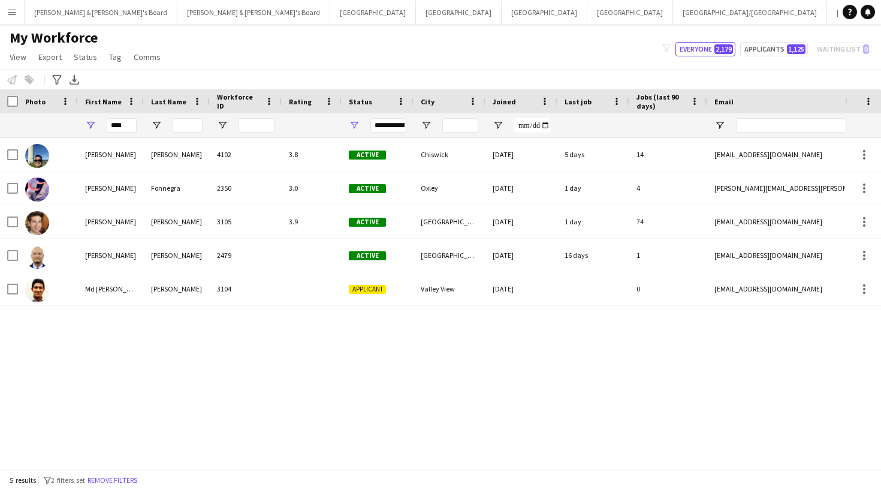
click at [153, 228] on div "[PERSON_NAME]" at bounding box center [177, 221] width 66 height 33
